Goal: Information Seeking & Learning: Learn about a topic

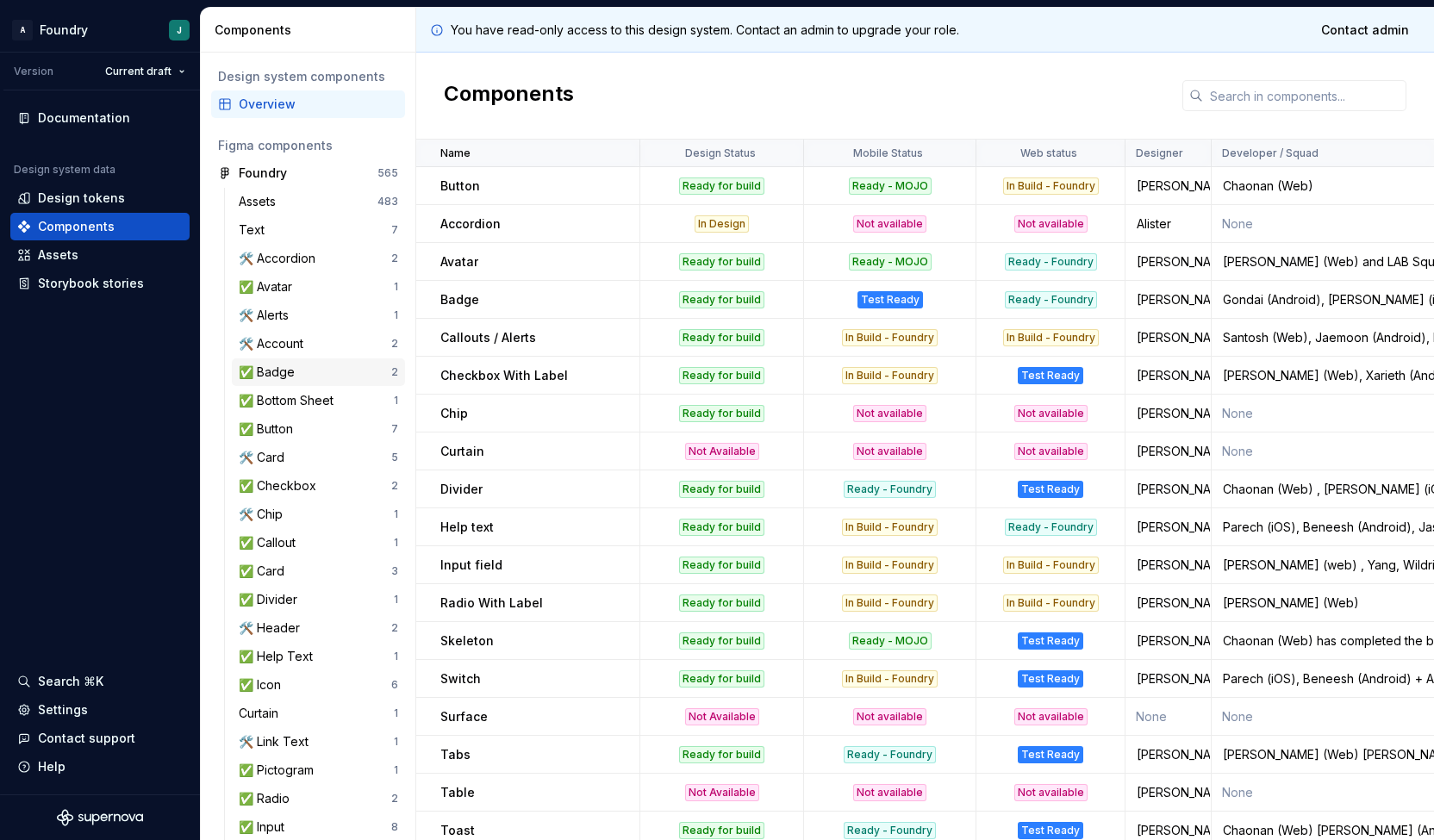
click at [307, 382] on div "✅ Badge 2" at bounding box center [318, 372] width 173 height 28
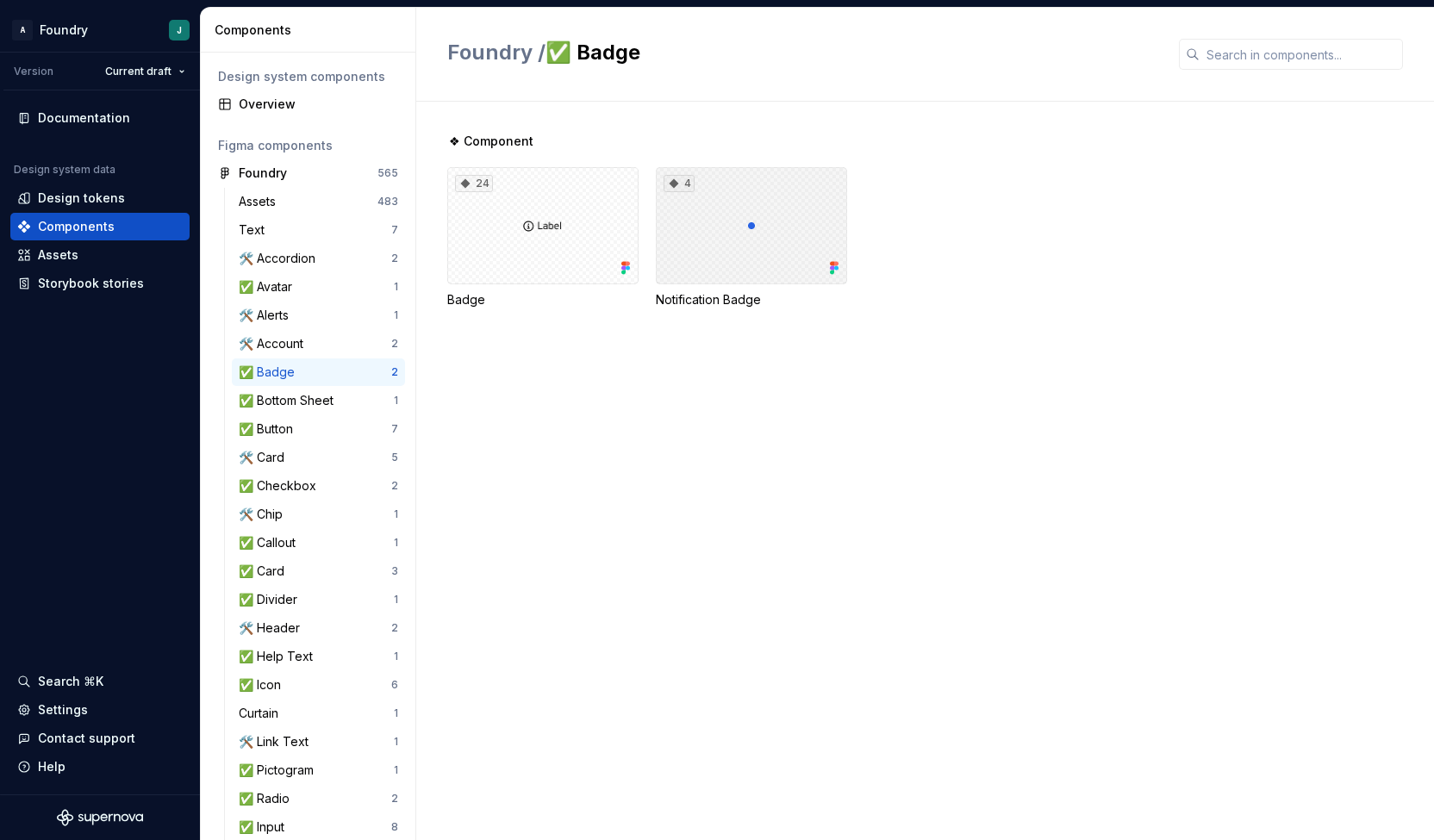
click at [798, 255] on div "4" at bounding box center [751, 226] width 191 height 117
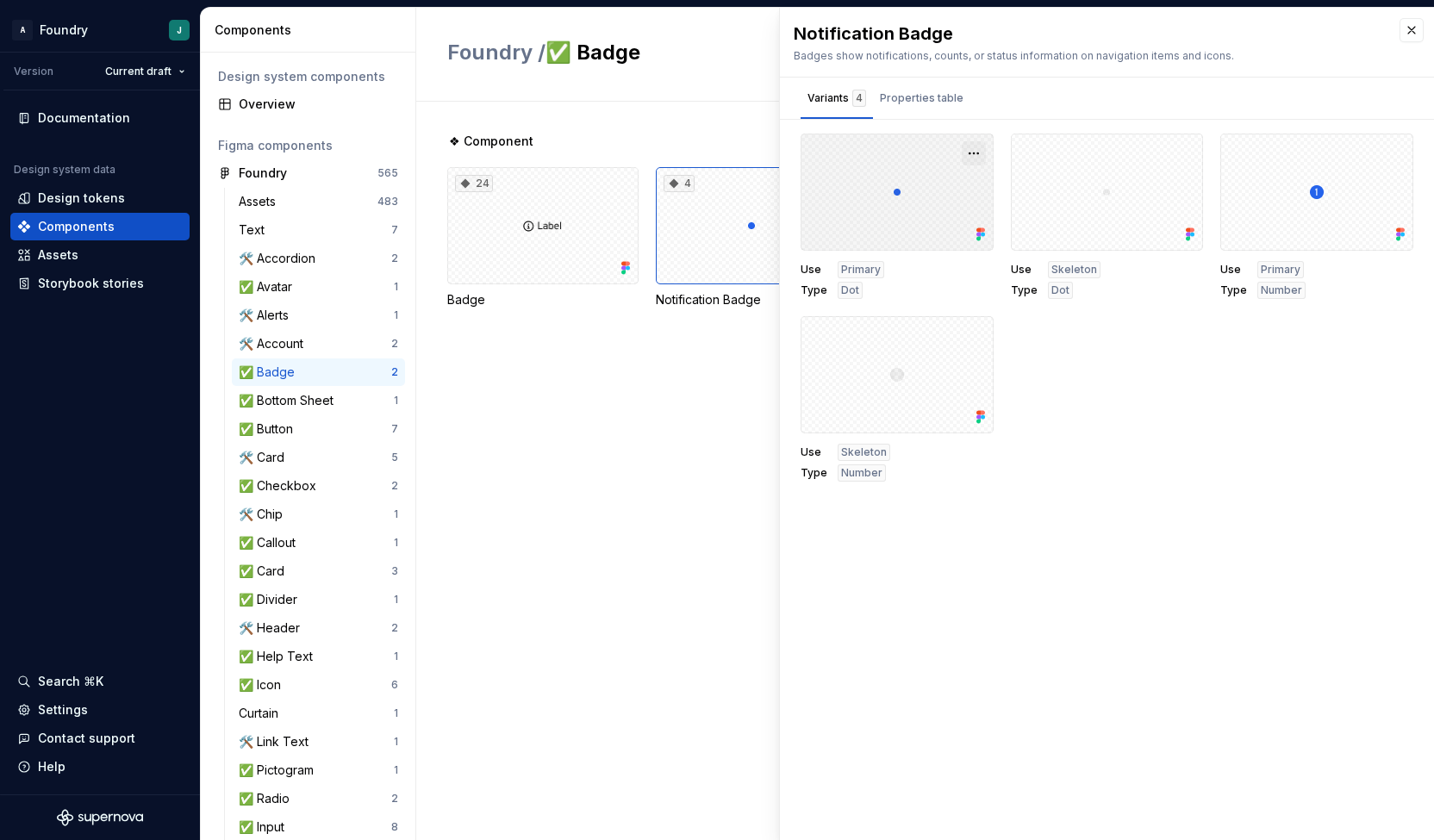
click at [979, 144] on button "button" at bounding box center [974, 153] width 24 height 24
click at [934, 189] on div "Open in [GEOGRAPHIC_DATA]" at bounding box center [918, 203] width 112 height 52
click at [854, 475] on span "Number" at bounding box center [862, 473] width 41 height 13
click at [910, 99] on div "Properties table" at bounding box center [921, 99] width 83 height 17
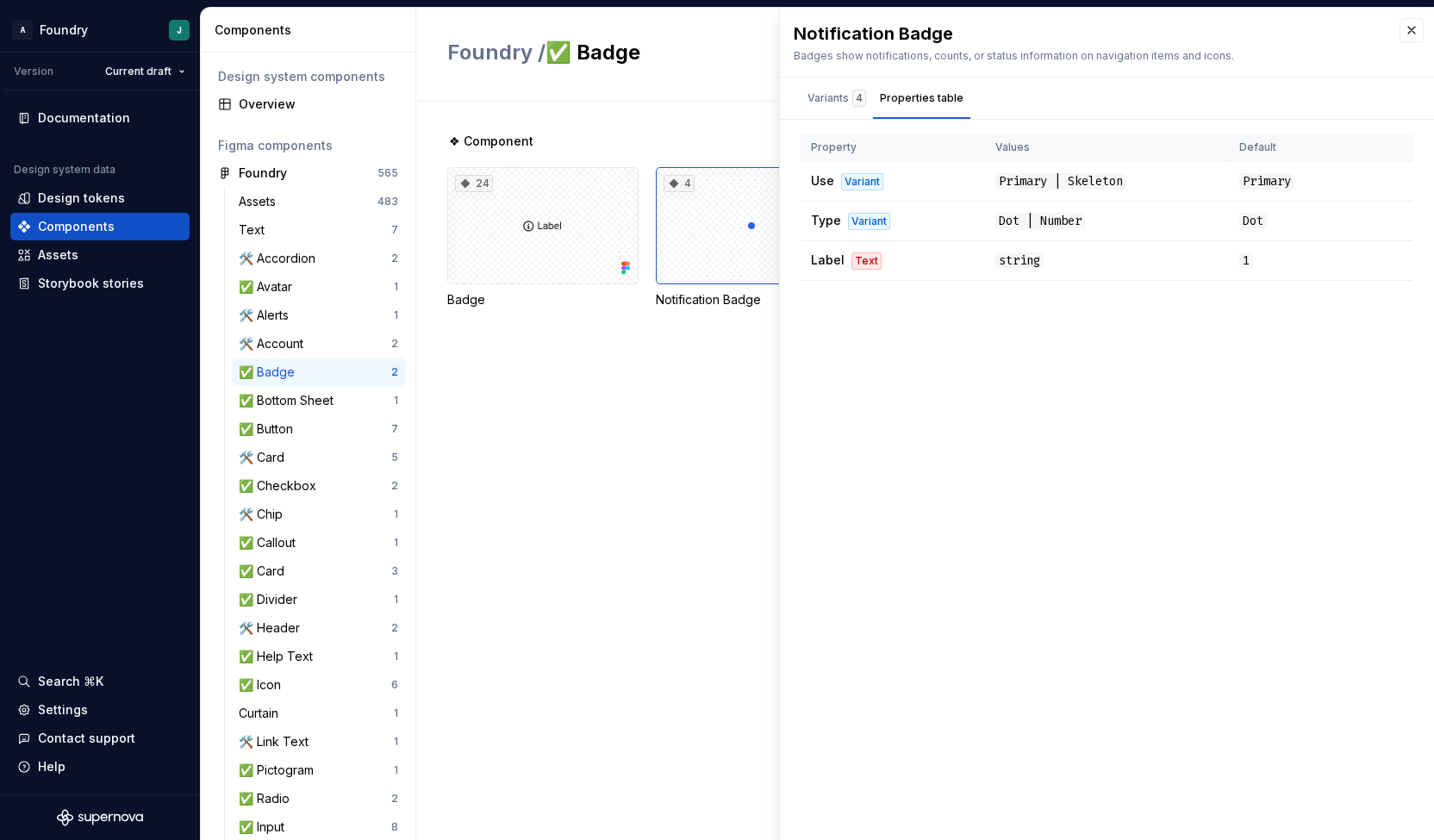
click at [1049, 504] on div "Notification Badge Badges show notifications, counts, or status information on …" at bounding box center [1107, 424] width 654 height 832
click at [1244, 258] on span "1" at bounding box center [1246, 260] width 13 height 16
click at [1095, 470] on div "Notification Badge Badges show notifications, counts, or status information on …" at bounding box center [1107, 424] width 654 height 832
click at [820, 264] on span "Label" at bounding box center [827, 259] width 34 height 14
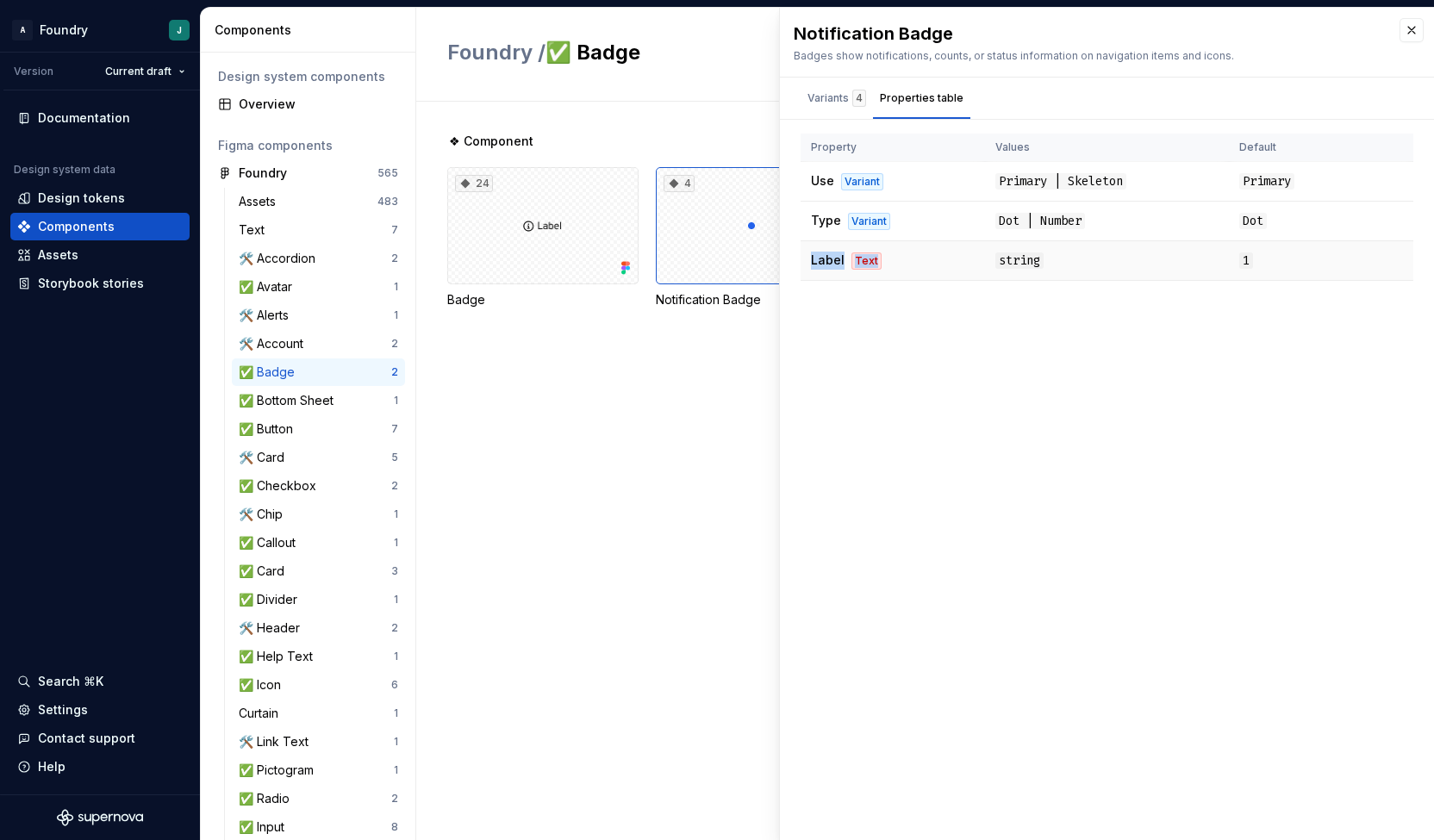
click at [820, 264] on span "Label" at bounding box center [827, 259] width 34 height 14
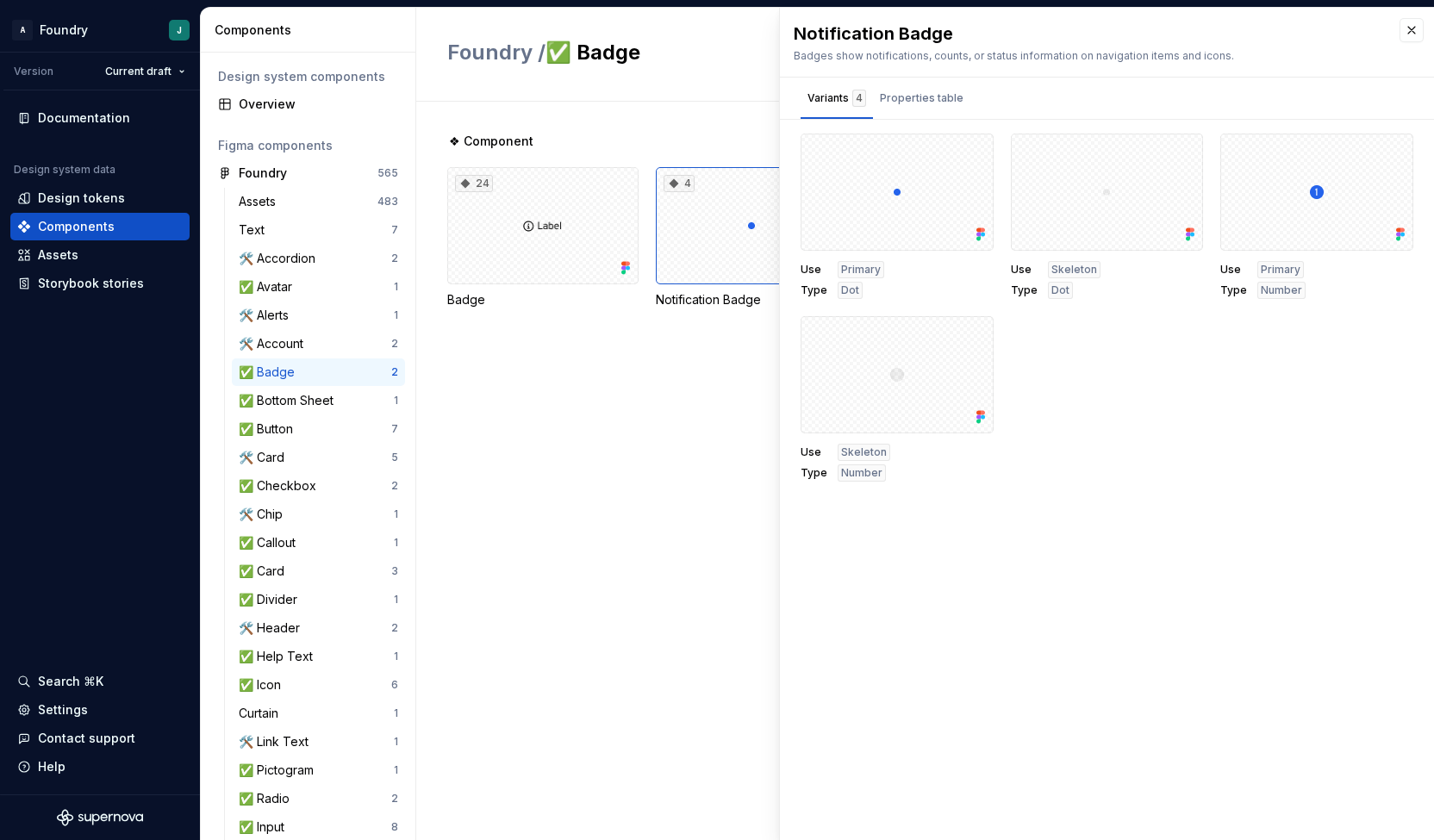
click at [1131, 754] on div "Notification Badge Badges show notifications, counts, or status information on …" at bounding box center [1107, 424] width 654 height 832
click at [925, 115] on div "Properties table" at bounding box center [922, 101] width 98 height 34
